Goal: Information Seeking & Learning: Learn about a topic

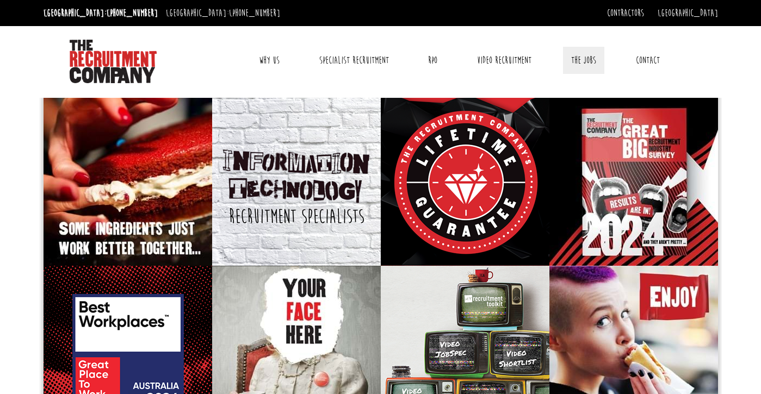
click at [585, 60] on link "The Jobs" at bounding box center [583, 60] width 41 height 27
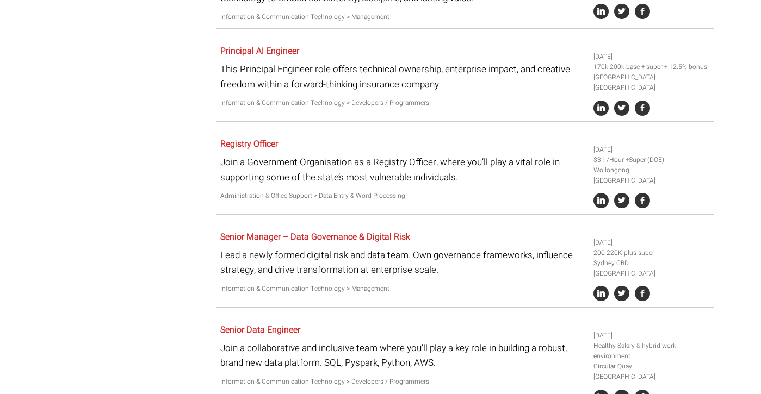
scroll to position [435, 0]
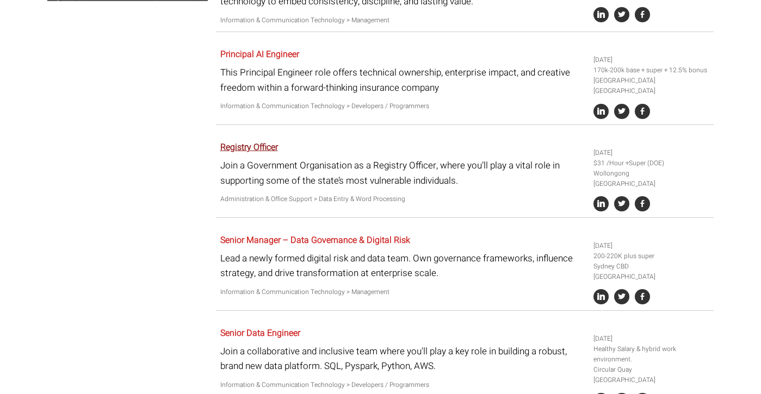
click at [278, 141] on link "Registry Officer" at bounding box center [249, 147] width 58 height 13
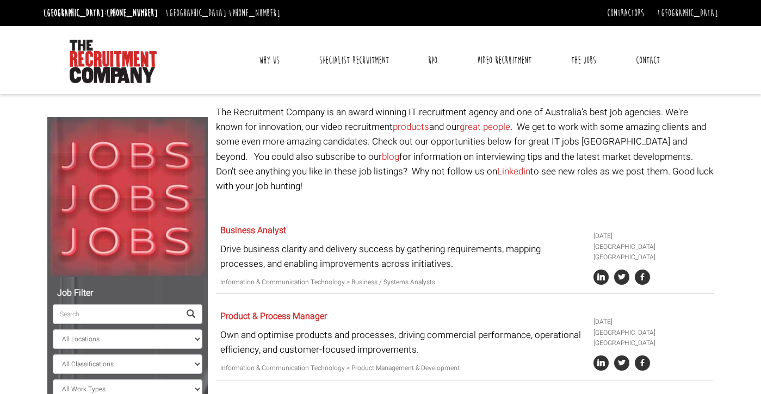
scroll to position [0, 0]
click at [362, 63] on link "Specialist Recruitment" at bounding box center [354, 60] width 86 height 27
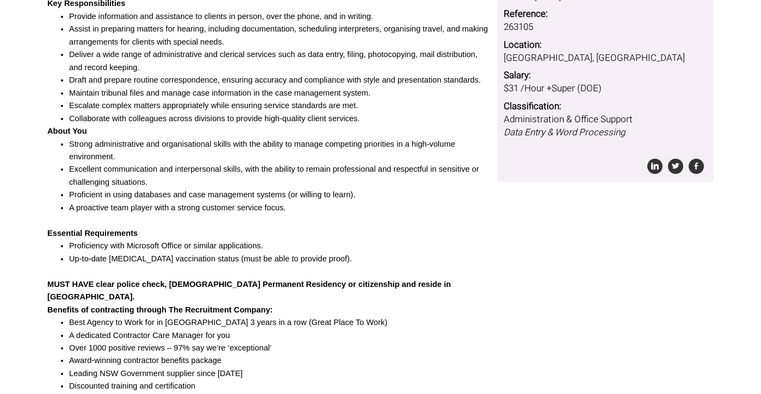
scroll to position [268, 0]
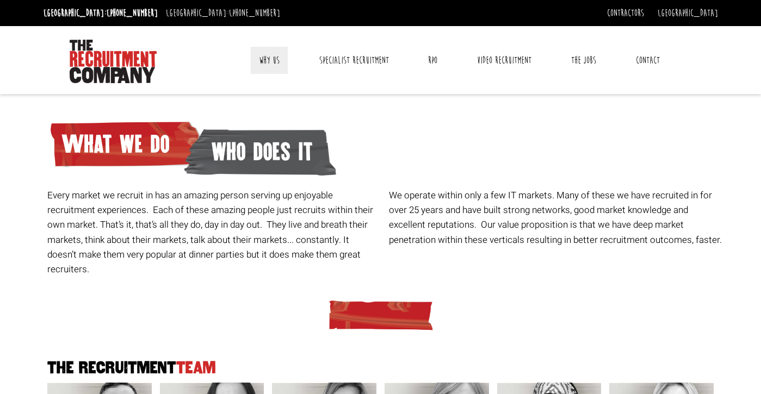
click at [271, 60] on link "Why Us" at bounding box center [269, 60] width 37 height 27
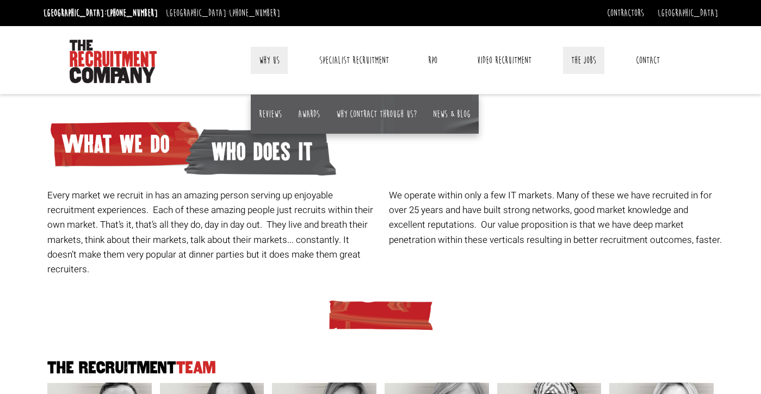
click at [591, 61] on link "The Jobs" at bounding box center [583, 60] width 41 height 27
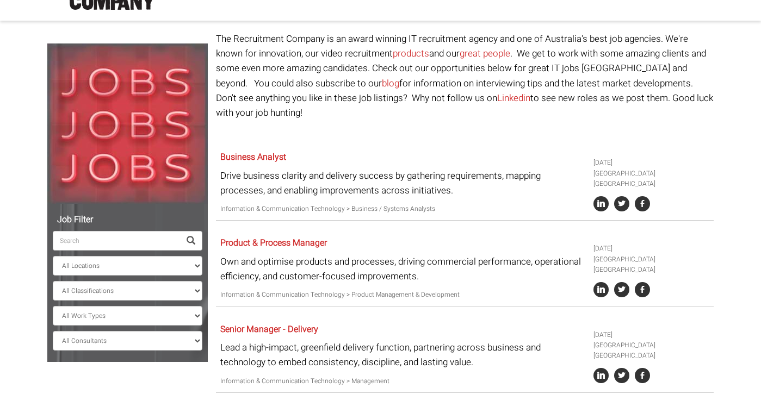
scroll to position [76, 0]
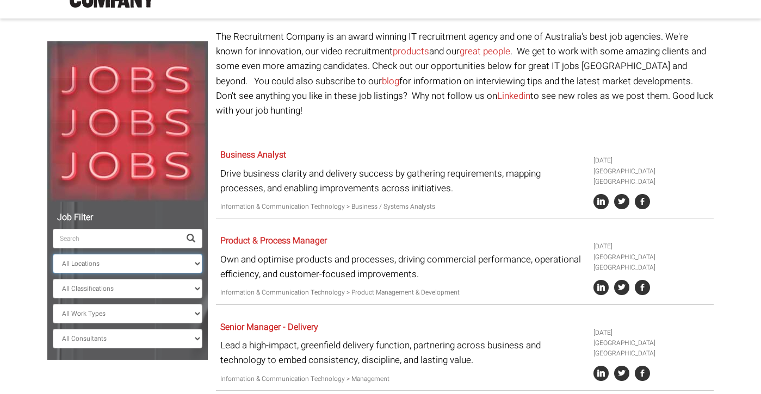
select select "[GEOGRAPHIC_DATA]"
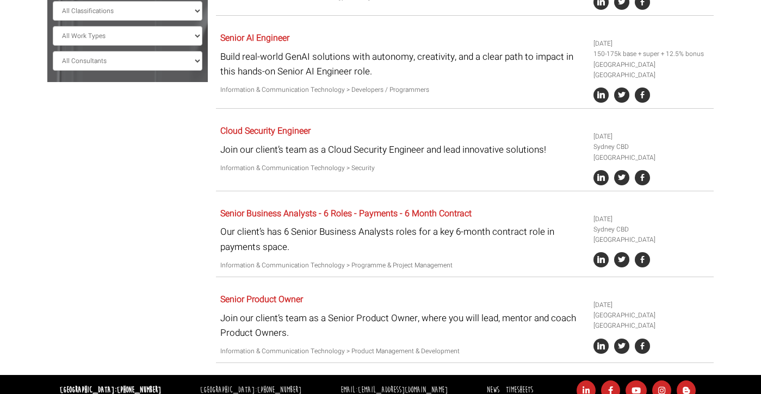
scroll to position [380, 0]
